Goal: Go to known website: Access a specific website the user already knows

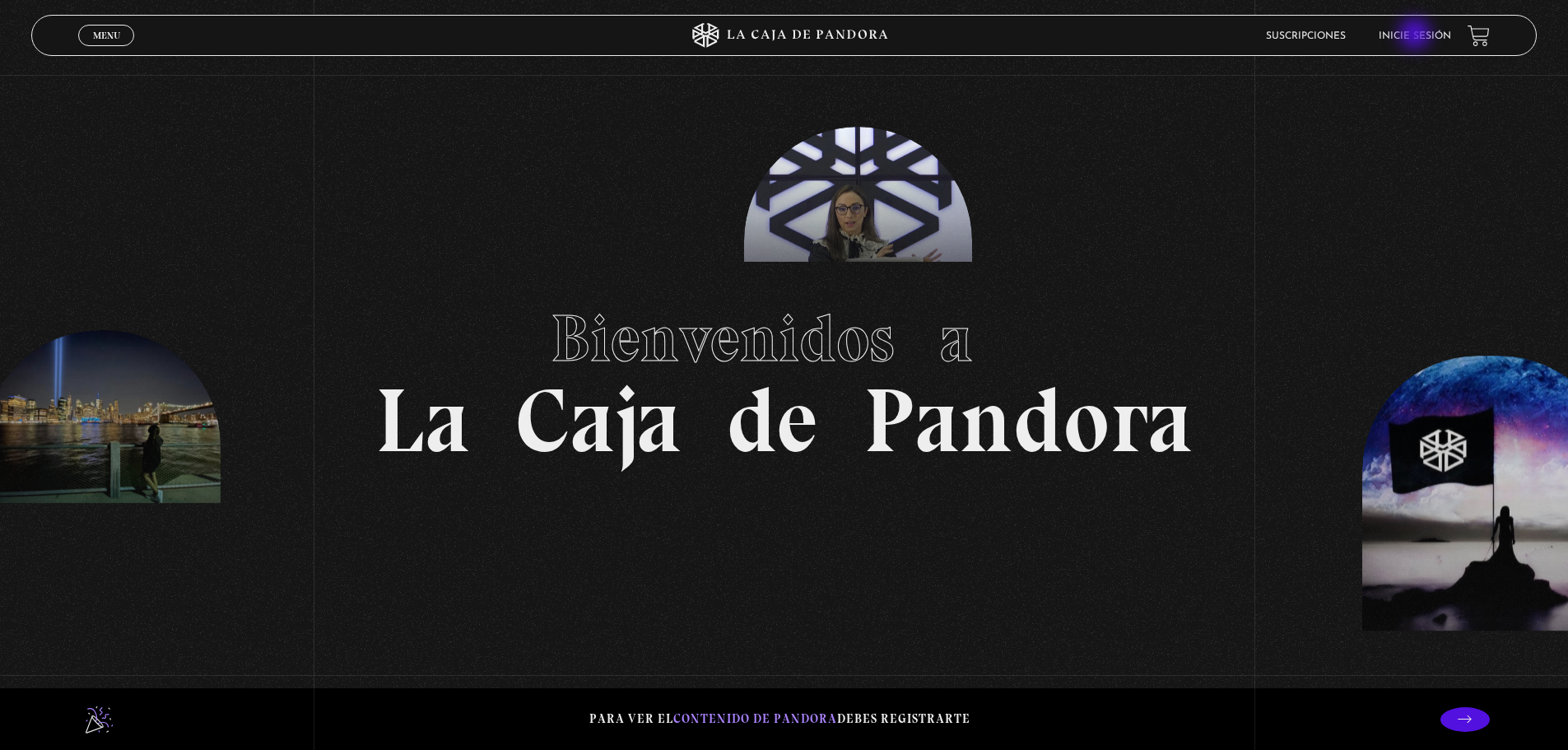
drag, startPoint x: 1417, startPoint y: 35, endPoint x: 1398, endPoint y: 2, distance: 38.1
click at [1417, 35] on link "Inicie sesión" at bounding box center [1415, 35] width 73 height 10
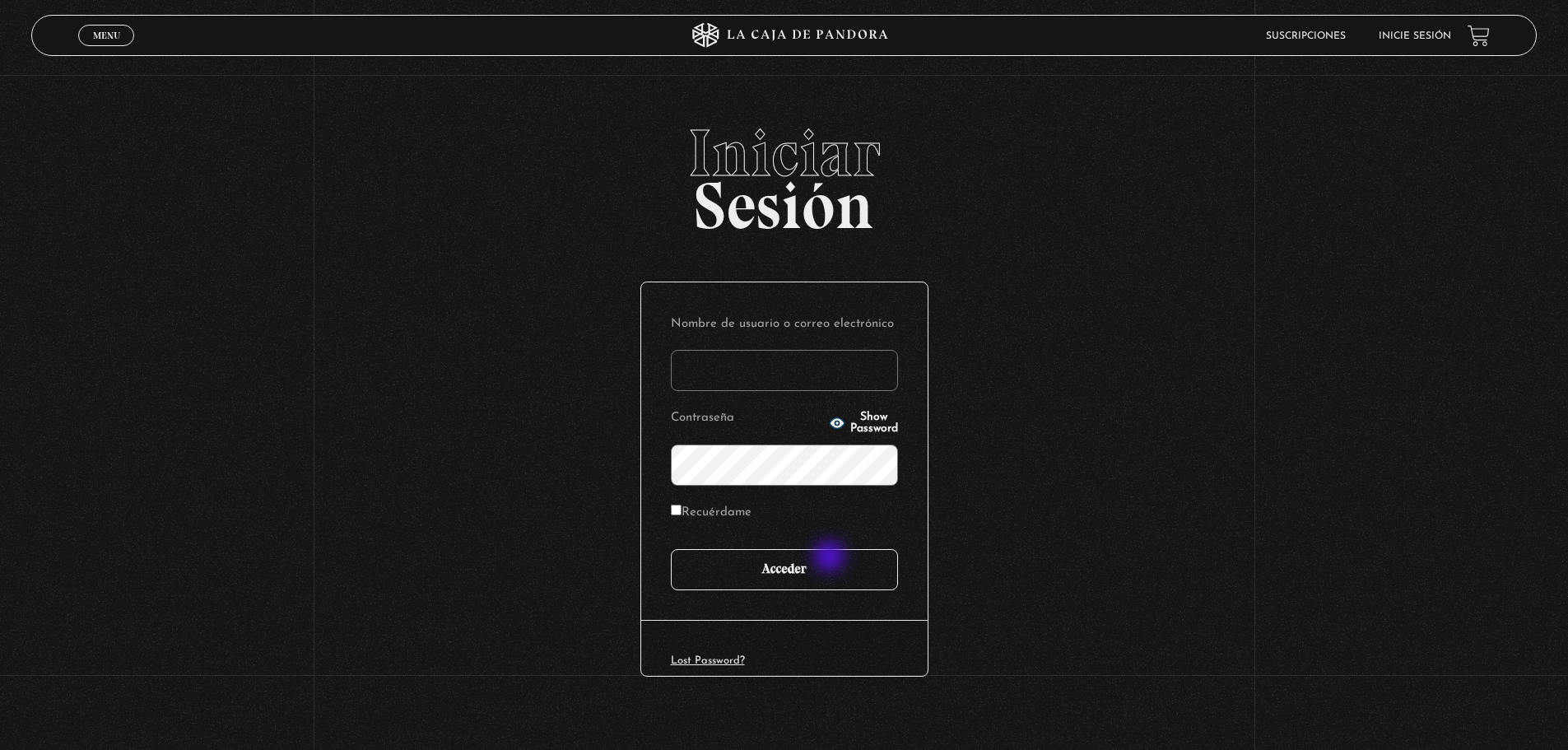
type input "[EMAIL_ADDRESS][DOMAIN_NAME]"
click at [830, 558] on input "Acceder" at bounding box center [784, 569] width 228 height 42
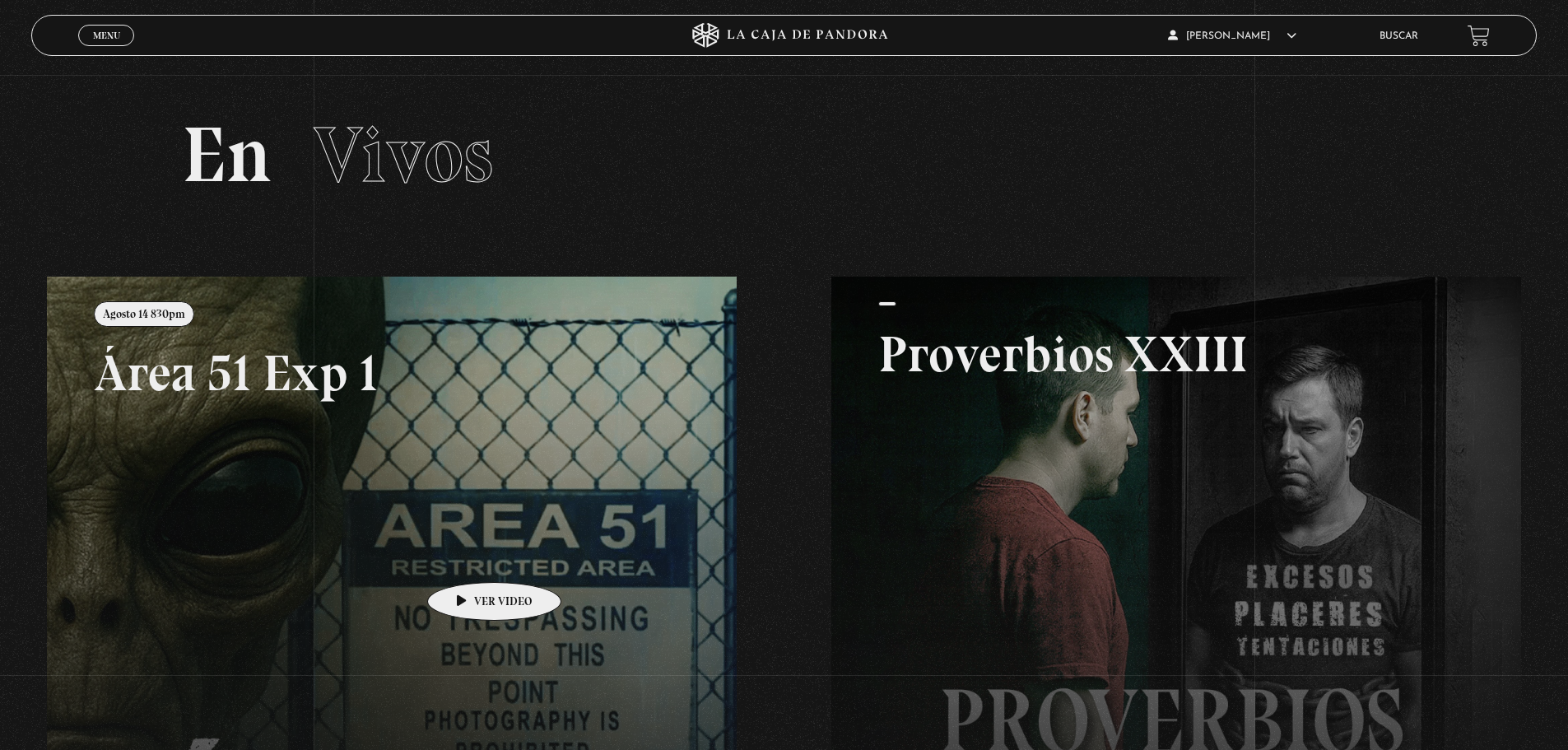
click at [427, 508] on link at bounding box center [831, 651] width 1568 height 750
